Goal: Task Accomplishment & Management: Manage account settings

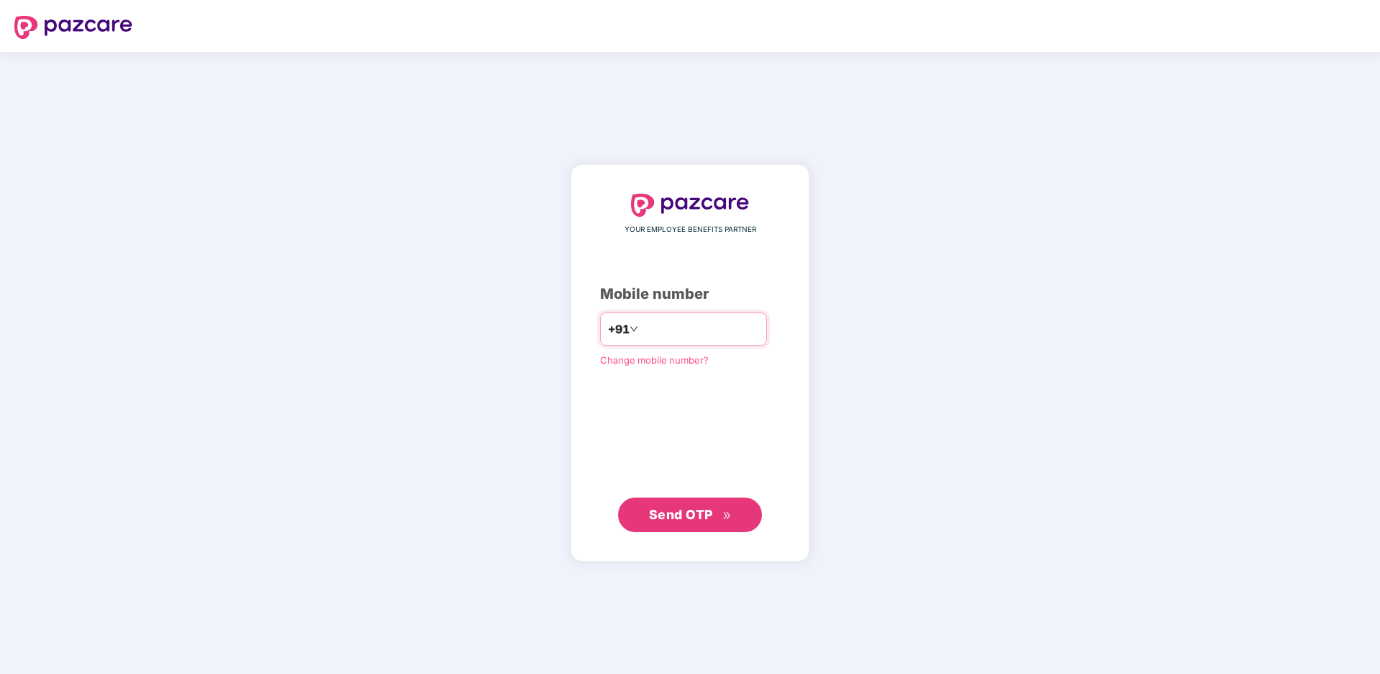
type input "**********"
click at [702, 521] on span "Send OTP" at bounding box center [690, 514] width 83 height 20
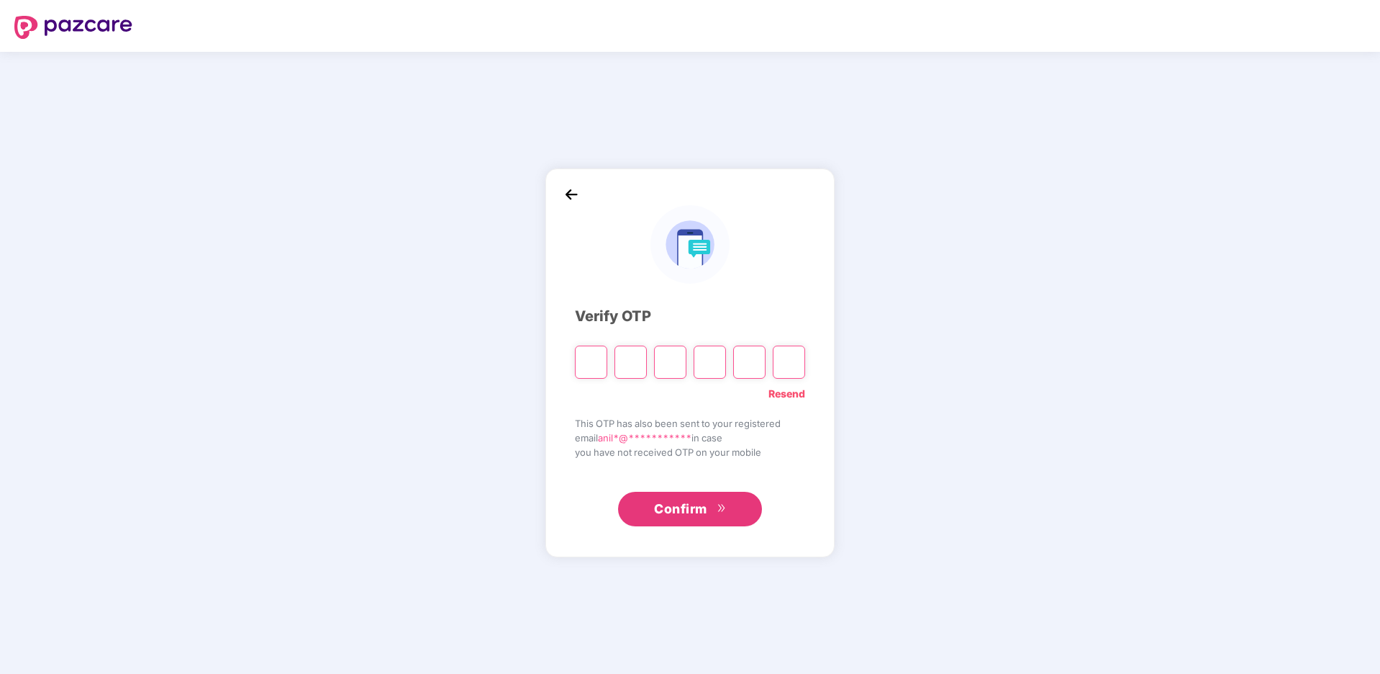
type input "*"
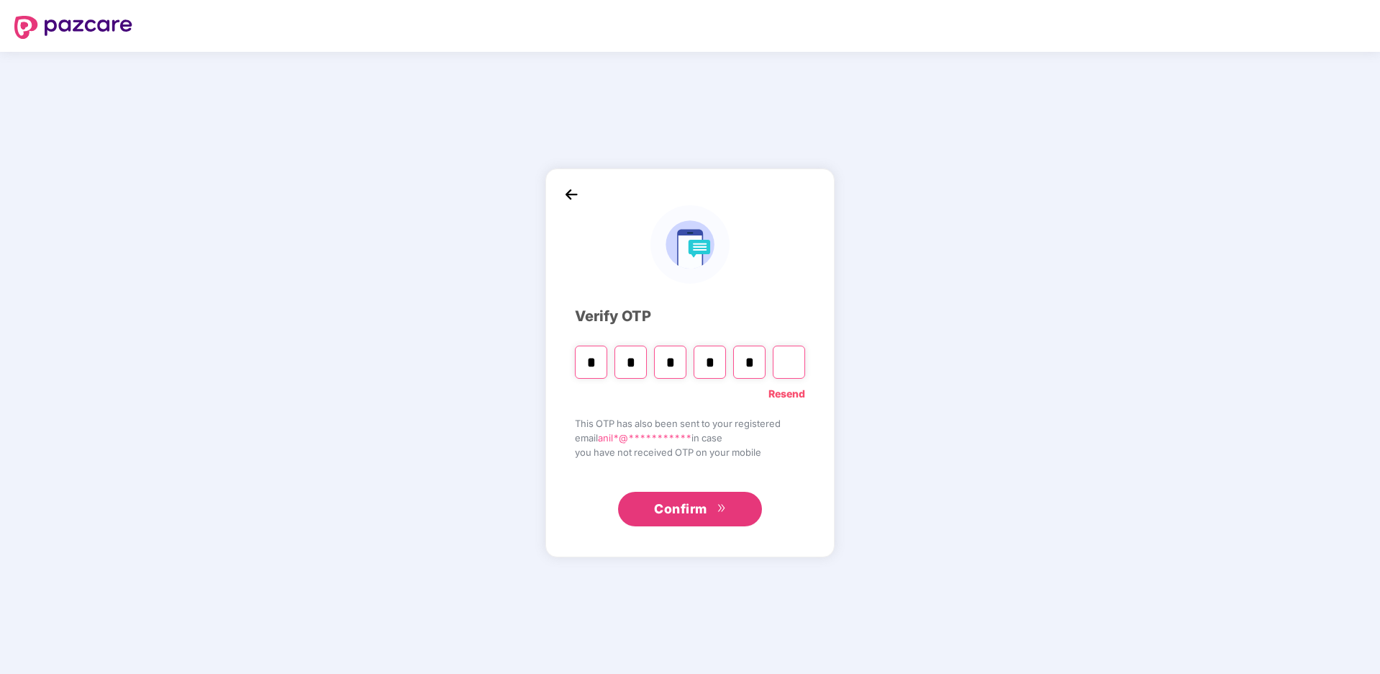
type input "*"
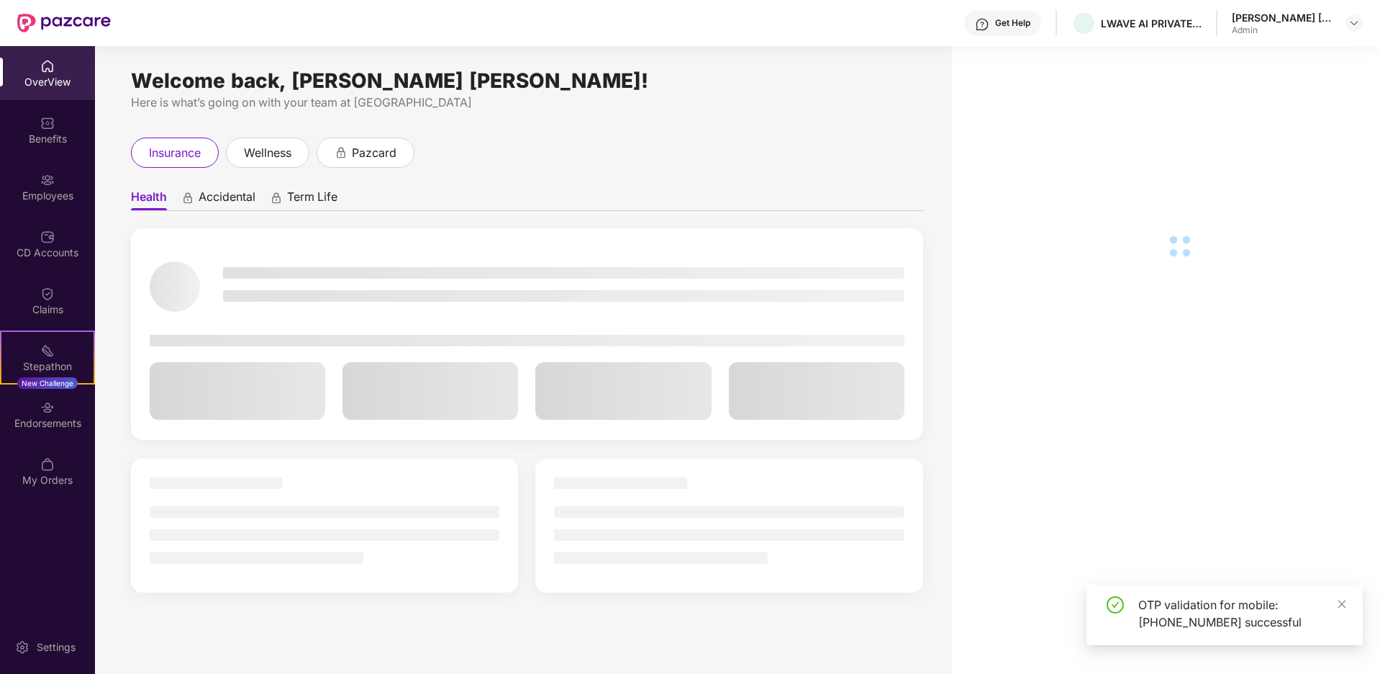
click at [43, 203] on div "Employees" at bounding box center [47, 187] width 95 height 54
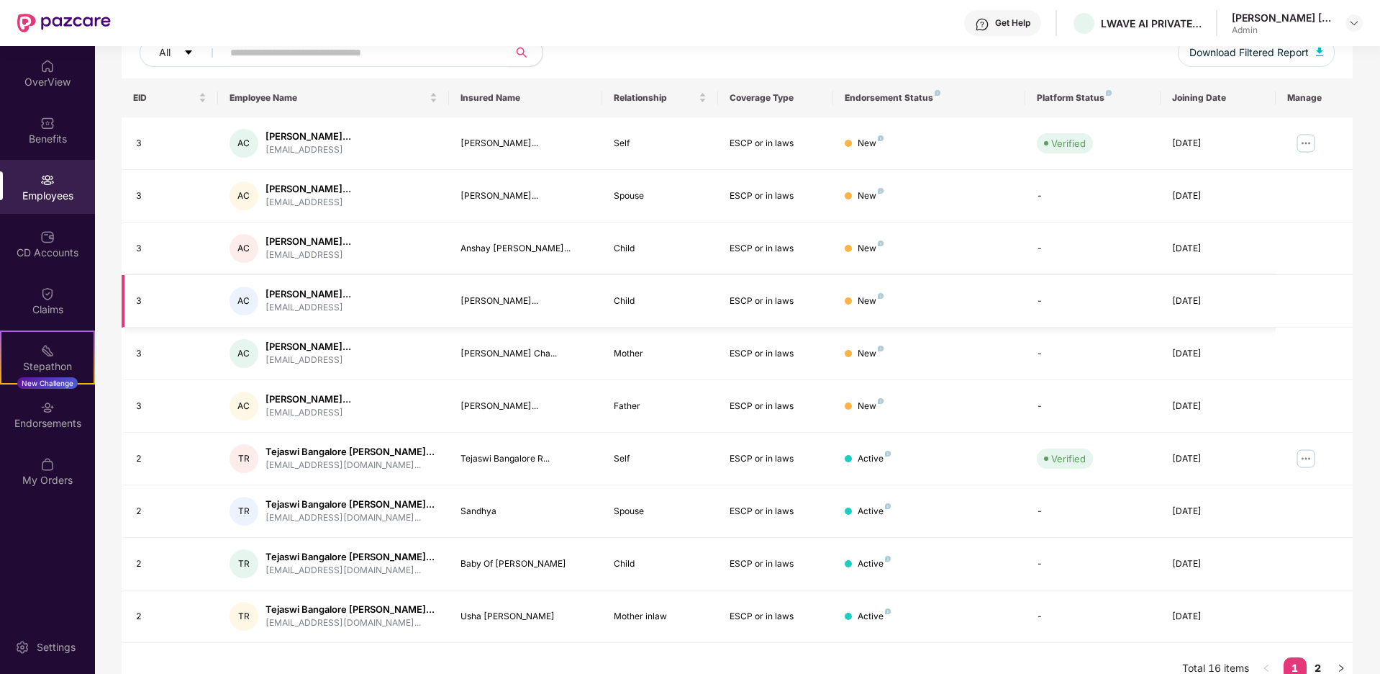
scroll to position [211, 0]
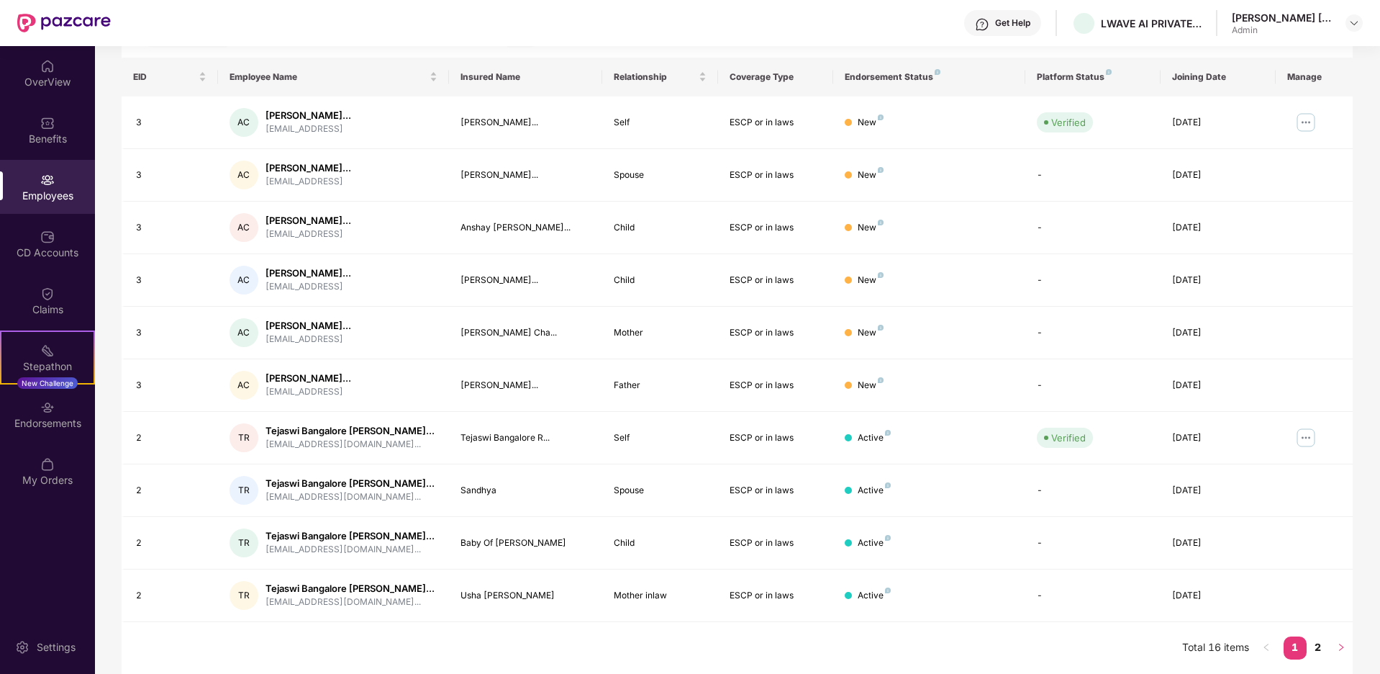
click at [1338, 644] on icon "right" at bounding box center [1341, 647] width 9 height 9
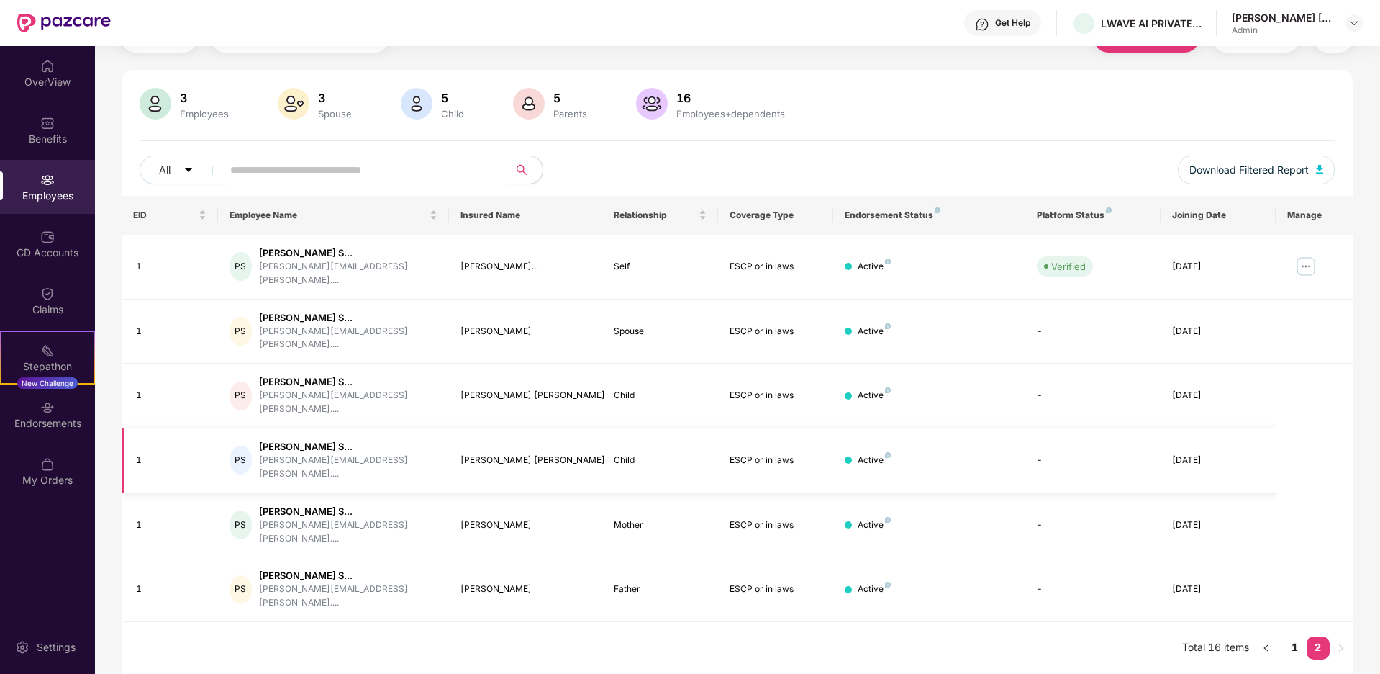
scroll to position [46, 0]
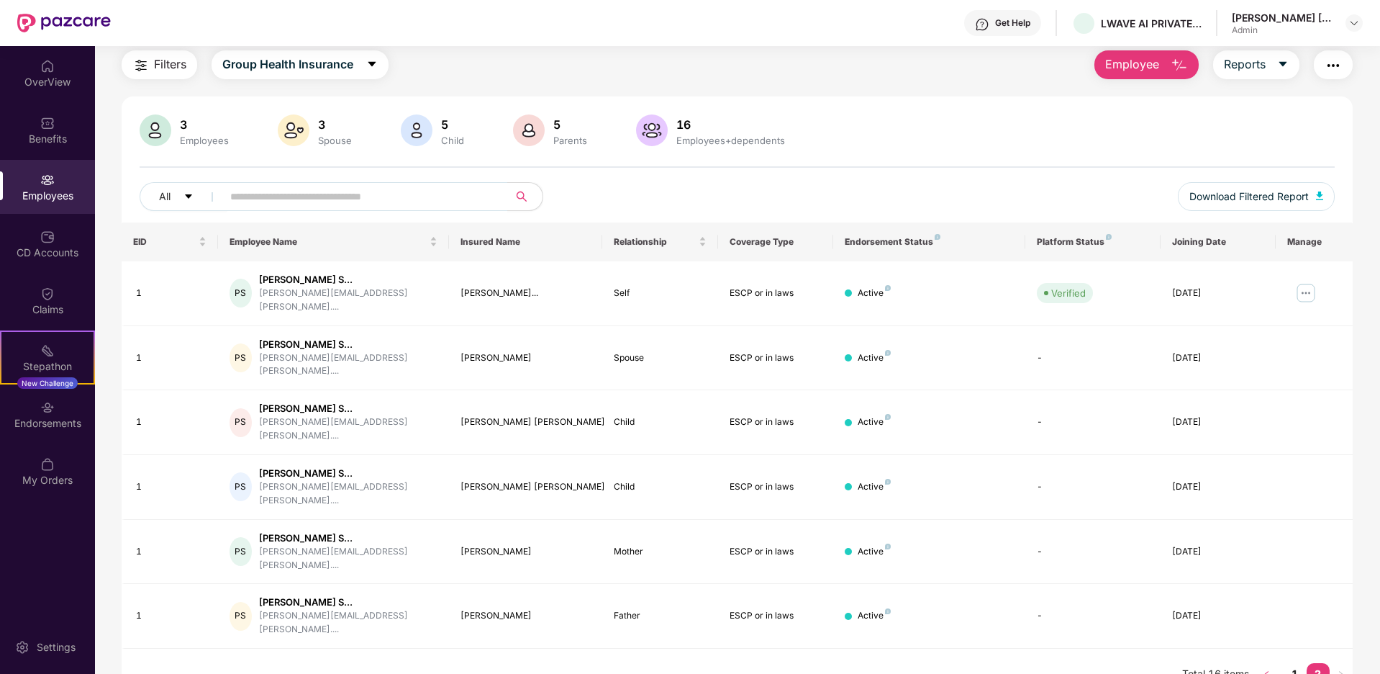
click at [1264, 670] on icon "left" at bounding box center [1266, 674] width 9 height 9
